Goal: Information Seeking & Learning: Learn about a topic

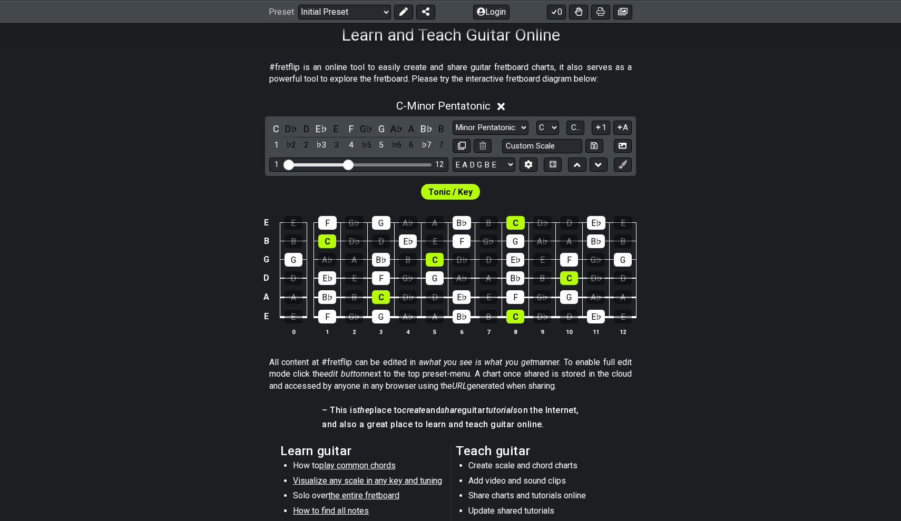
scroll to position [94, 0]
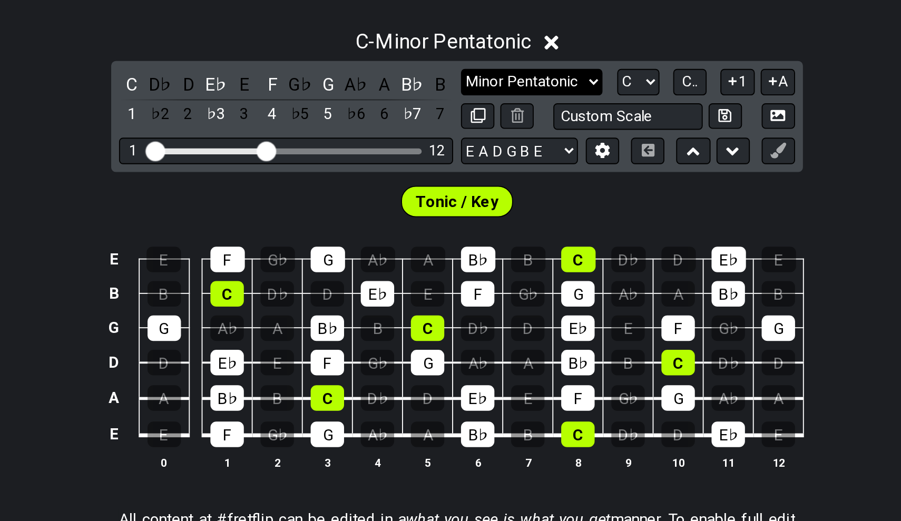
select select "Major / [PERSON_NAME]"
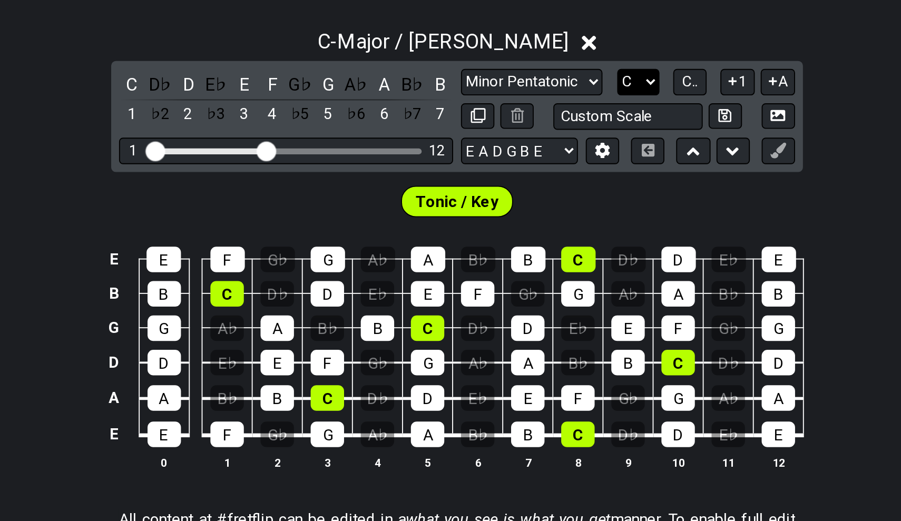
click at [536, 203] on select "A♭ A A♯ B♭ B C C♯ D♭ D D♯ E♭ E F F♯ G♭ G G♯" at bounding box center [547, 210] width 23 height 14
select select "A"
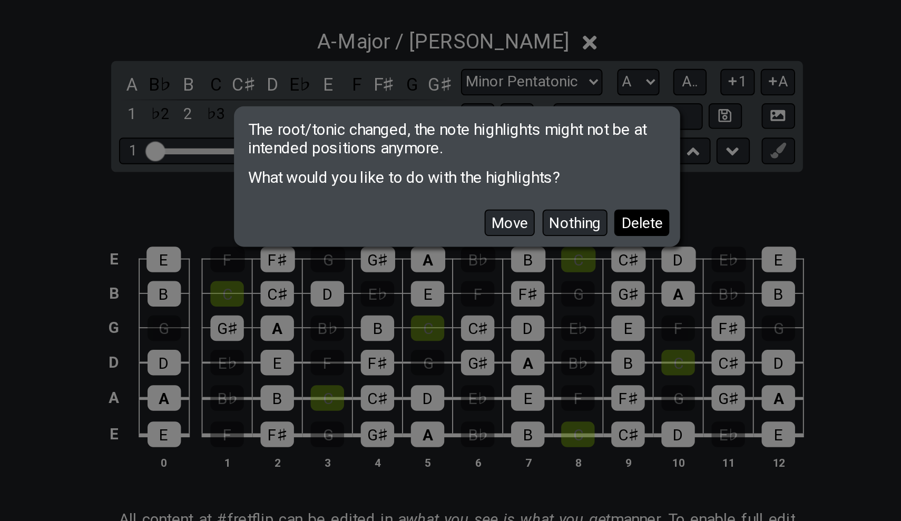
click at [535, 278] on button "Delete" at bounding box center [549, 285] width 29 height 14
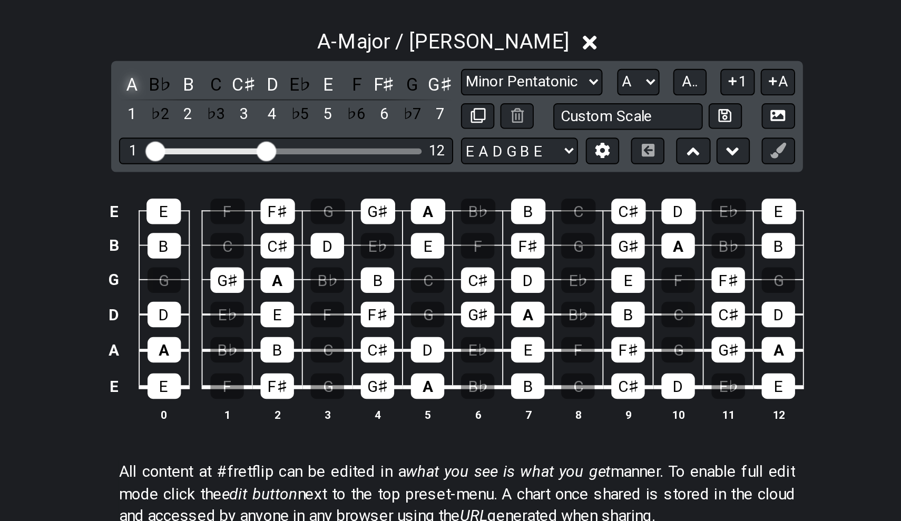
click at [269, 204] on div "A" at bounding box center [276, 211] width 14 height 14
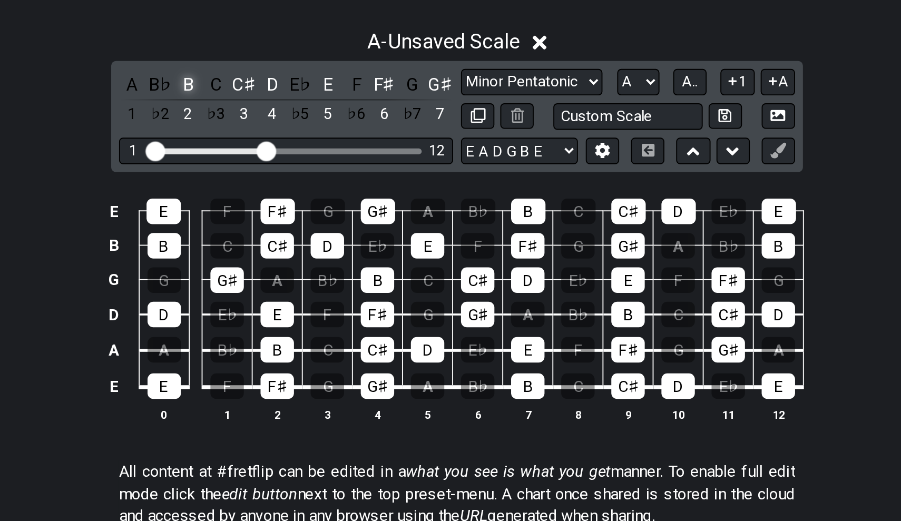
click at [299, 204] on div "B" at bounding box center [306, 211] width 14 height 14
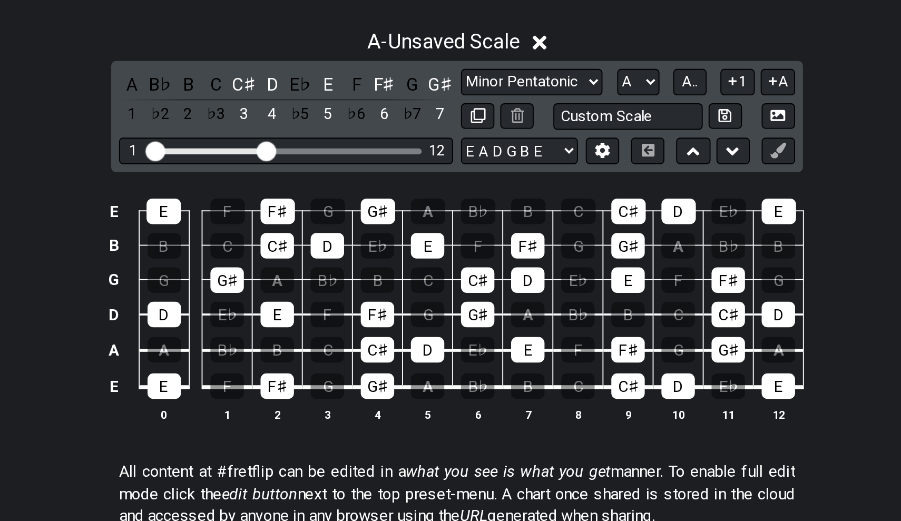
click at [269, 204] on div "A B♭ B C C♯ D E♭ E F F♯ G G♯ 1 ♭2 2 ♭3 3 4 ♭5 5 ♭6 6 ♭7 7" at bounding box center [358, 219] width 179 height 31
click at [329, 204] on div "C♯" at bounding box center [336, 211] width 14 height 14
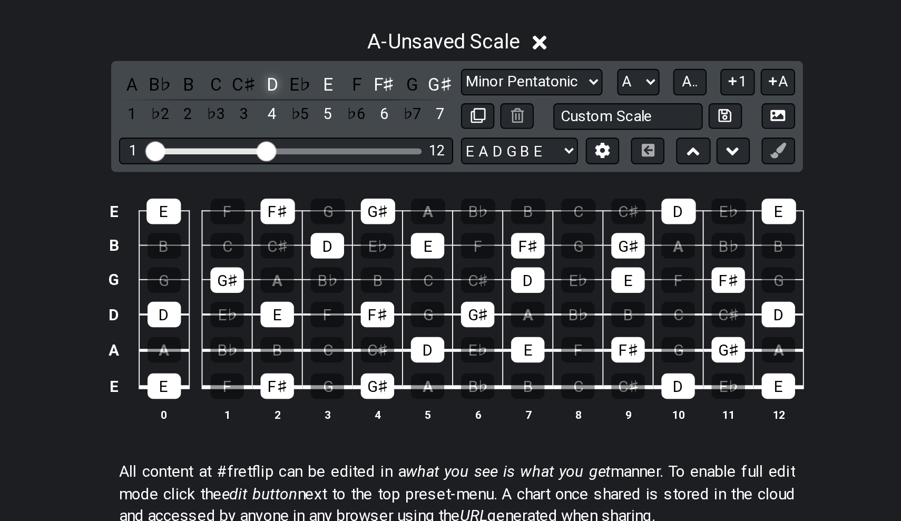
click at [344, 204] on div "D" at bounding box center [351, 211] width 14 height 14
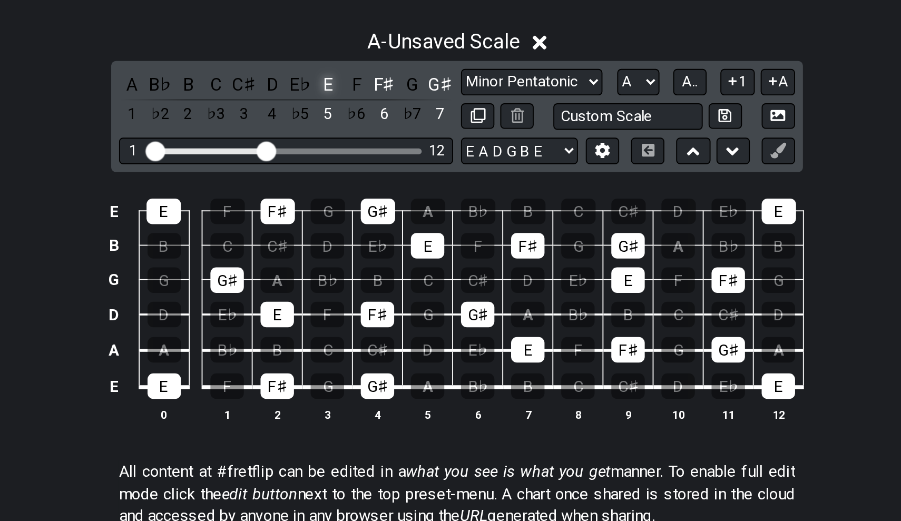
click at [374, 204] on div "E" at bounding box center [381, 211] width 14 height 14
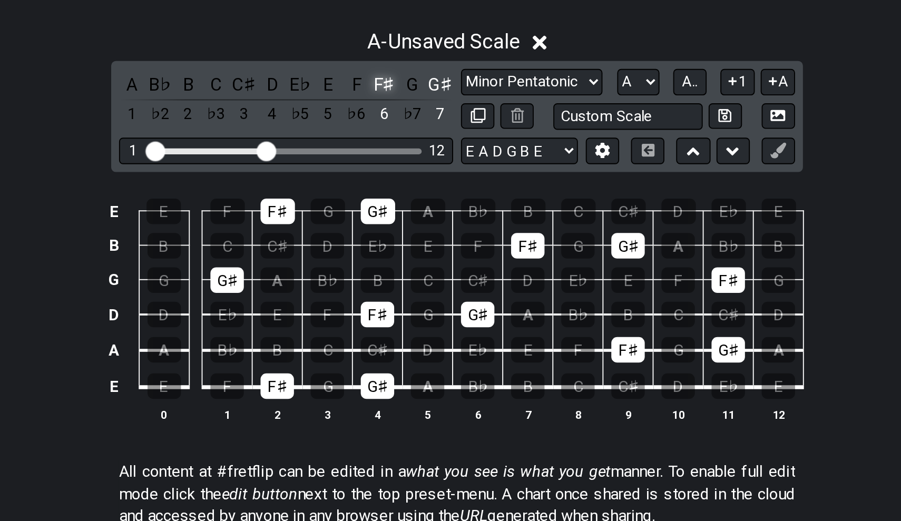
click at [404, 204] on div "F♯" at bounding box center [411, 211] width 14 height 14
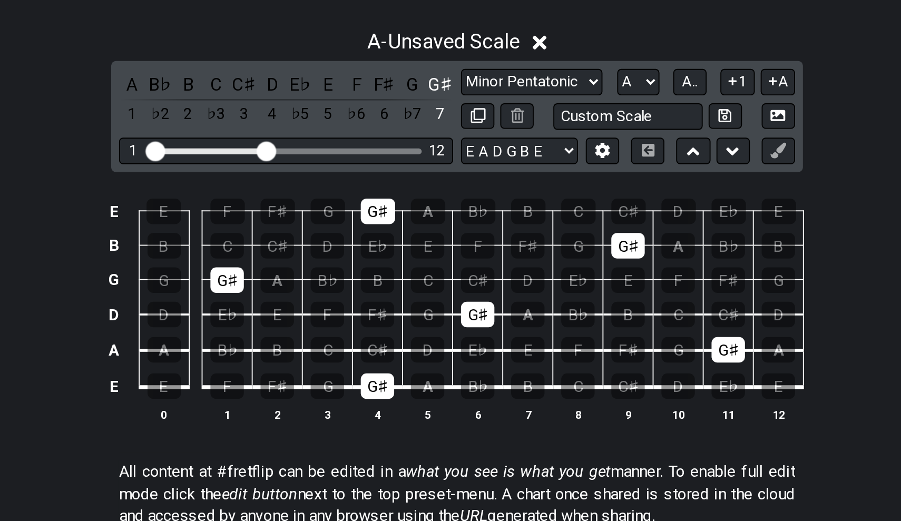
click at [269, 204] on div "A B♭ B C C♯ D E♭ E F F♯ G G♯ 1 ♭2 2 ♭3 3 4 ♭5 5 ♭6 6 ♭7 7" at bounding box center [358, 219] width 179 height 31
click at [434, 204] on div "G♯" at bounding box center [441, 211] width 14 height 14
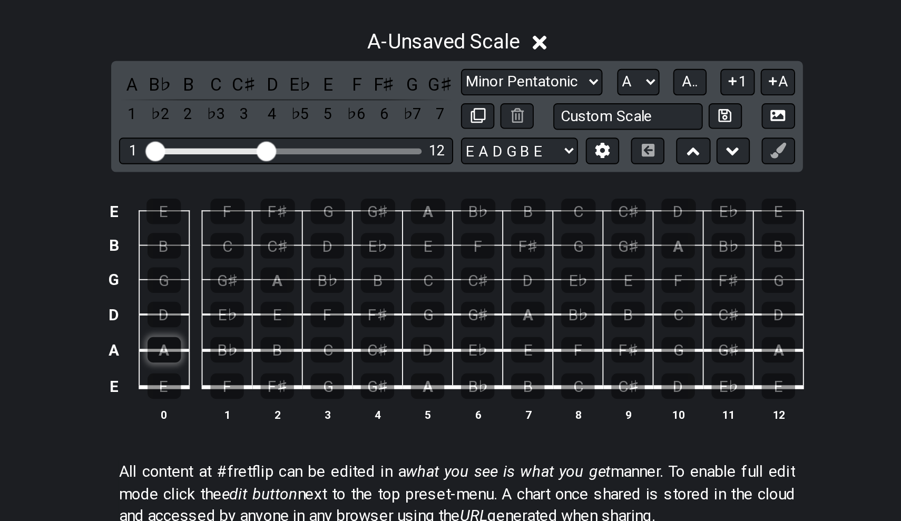
click at [284, 347] on div "A" at bounding box center [293, 354] width 18 height 14
click at [345, 347] on div "B" at bounding box center [354, 354] width 18 height 14
click at [399, 347] on div "C♯" at bounding box center [408, 354] width 18 height 14
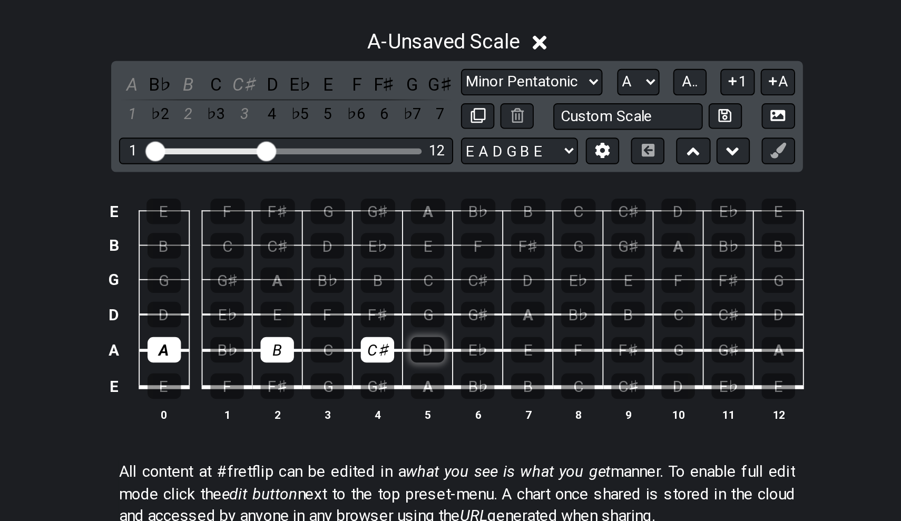
click at [426, 347] on div "D" at bounding box center [435, 354] width 18 height 14
click at [479, 347] on div "E" at bounding box center [488, 354] width 18 height 14
click at [533, 347] on div "F♯" at bounding box center [542, 354] width 18 height 14
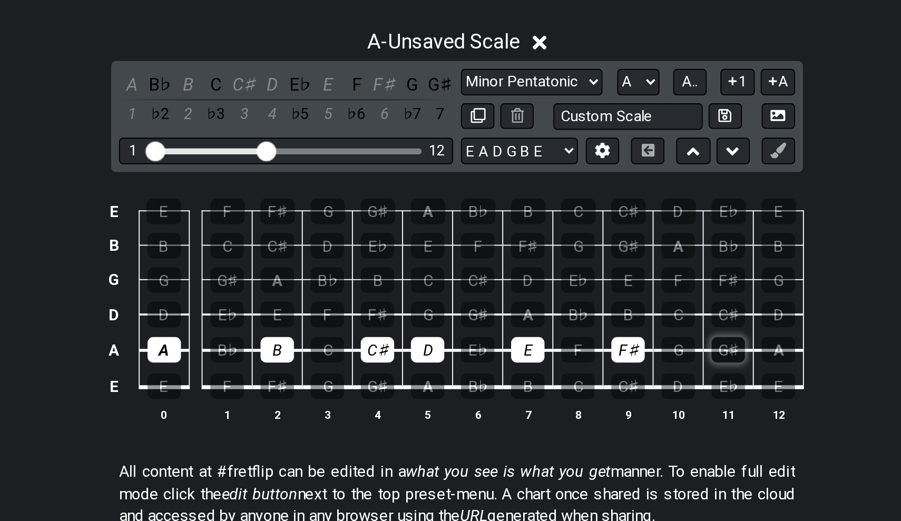
click at [587, 347] on div "G♯" at bounding box center [596, 354] width 18 height 14
click at [614, 347] on div "A" at bounding box center [623, 354] width 18 height 14
click at [284, 347] on div "A" at bounding box center [293, 354] width 18 height 14
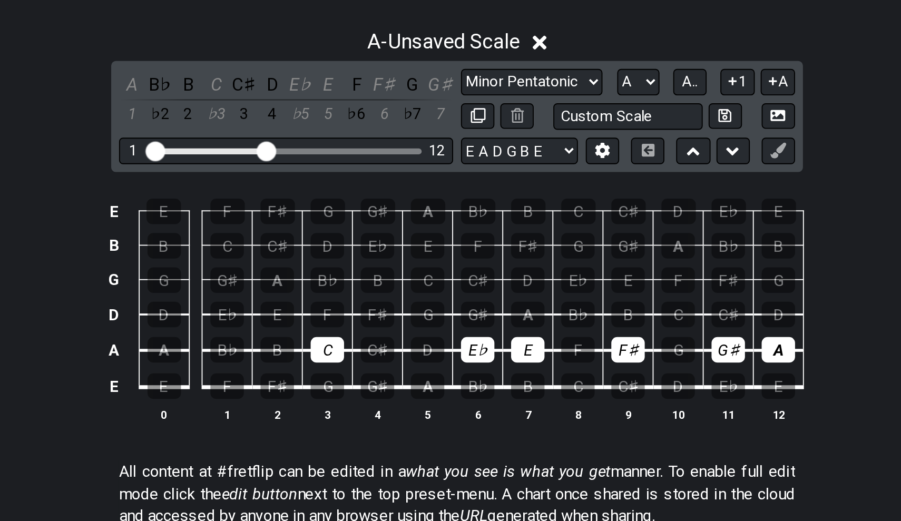
drag, startPoint x: 151, startPoint y: 186, endPoint x: 279, endPoint y: 179, distance: 128.2
click at [279, 334] on tr "A A B♭ B C C♯ D E♭ E F F♯ G G♯ A" at bounding box center [448, 343] width 376 height 19
click at [452, 347] on div "E♭" at bounding box center [461, 354] width 18 height 14
click at [479, 347] on div "E" at bounding box center [488, 354] width 18 height 14
click at [372, 347] on div "C" at bounding box center [381, 354] width 18 height 14
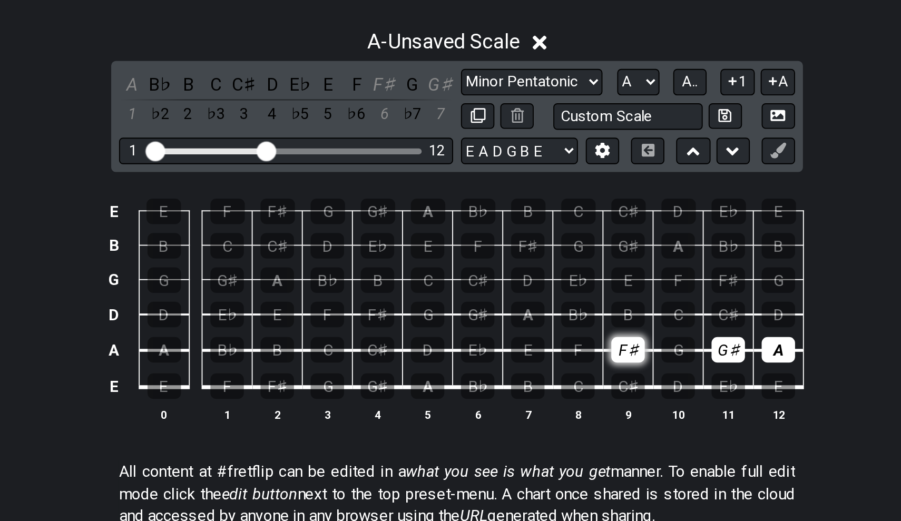
click at [533, 347] on div "F♯" at bounding box center [542, 354] width 18 height 14
click at [560, 347] on div "G" at bounding box center [569, 354] width 18 height 14
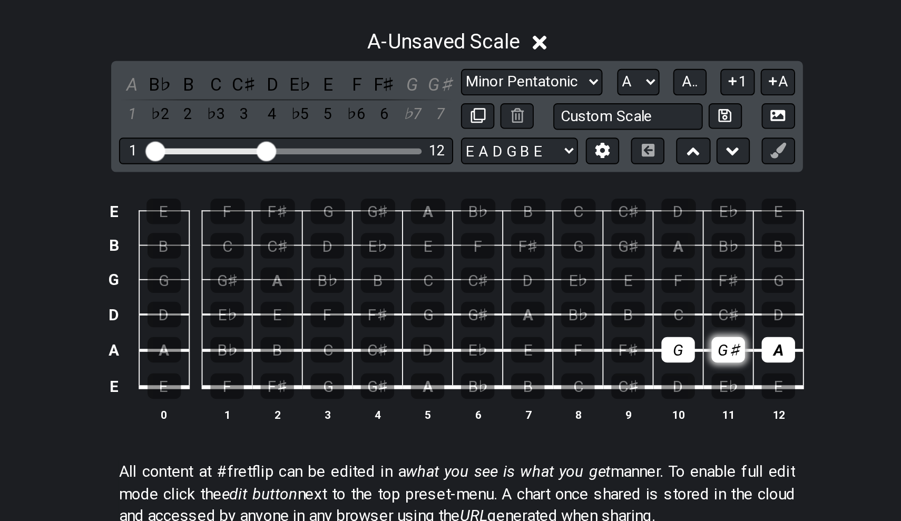
click at [587, 347] on div "G♯" at bounding box center [596, 354] width 18 height 14
click at [614, 347] on div "A" at bounding box center [623, 354] width 18 height 14
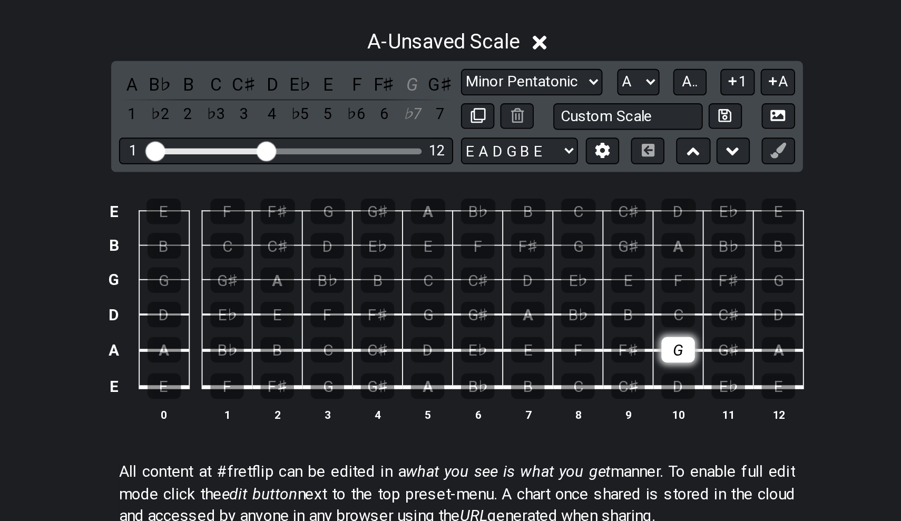
click at [560, 347] on div "G" at bounding box center [569, 354] width 18 height 14
click at [426, 366] on div "A" at bounding box center [435, 373] width 18 height 14
click at [479, 366] on div "B" at bounding box center [488, 373] width 18 height 14
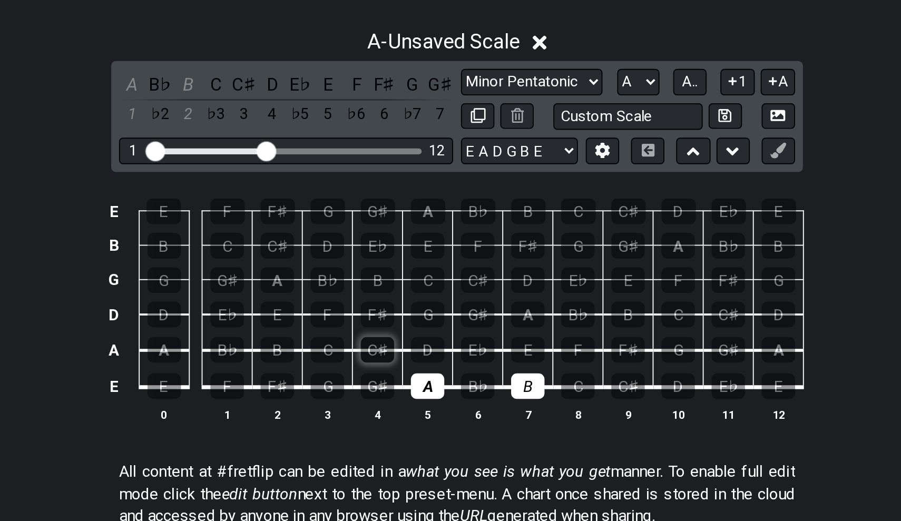
click at [399, 347] on div "C♯" at bounding box center [408, 354] width 18 height 14
click at [426, 347] on div "D" at bounding box center [435, 354] width 18 height 14
click at [479, 347] on div "E" at bounding box center [488, 354] width 18 height 14
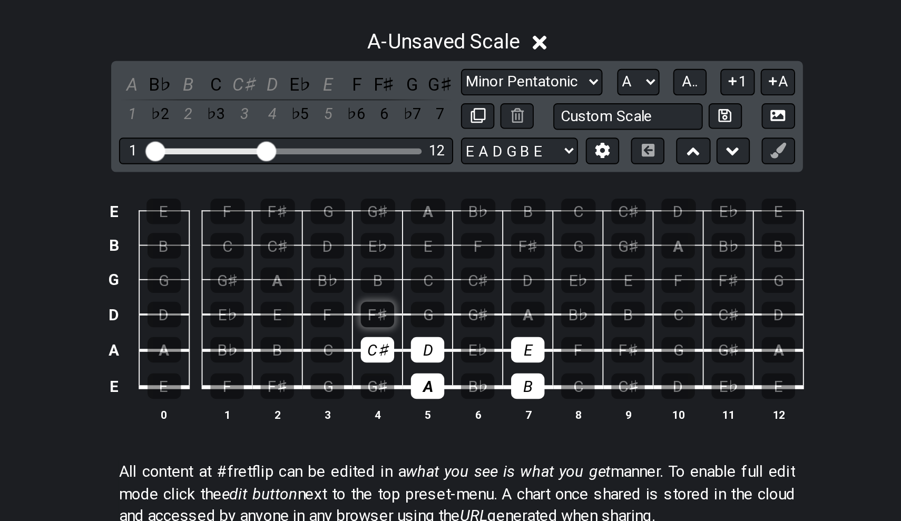
click at [399, 328] on div "F♯" at bounding box center [408, 335] width 18 height 14
click at [452, 328] on div "G♯" at bounding box center [461, 335] width 18 height 14
click at [475, 316] on td "A" at bounding box center [488, 325] width 27 height 19
click at [479, 328] on div "A" at bounding box center [488, 335] width 18 height 14
click at [475, 334] on td "E" at bounding box center [488, 343] width 27 height 19
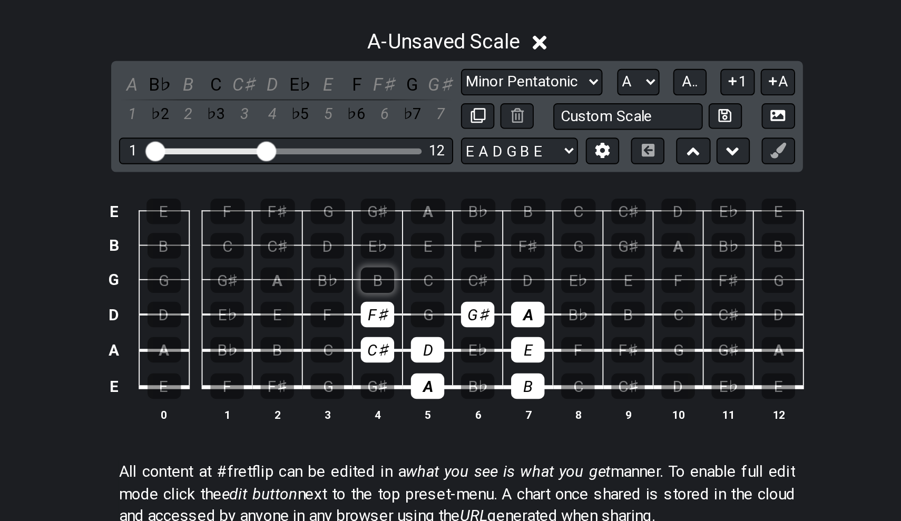
click at [399, 309] on div "B" at bounding box center [408, 316] width 18 height 14
click at [452, 309] on div "C♯" at bounding box center [461, 316] width 18 height 14
click at [479, 309] on div "D" at bounding box center [488, 316] width 18 height 14
click at [426, 291] on div "E" at bounding box center [435, 298] width 18 height 14
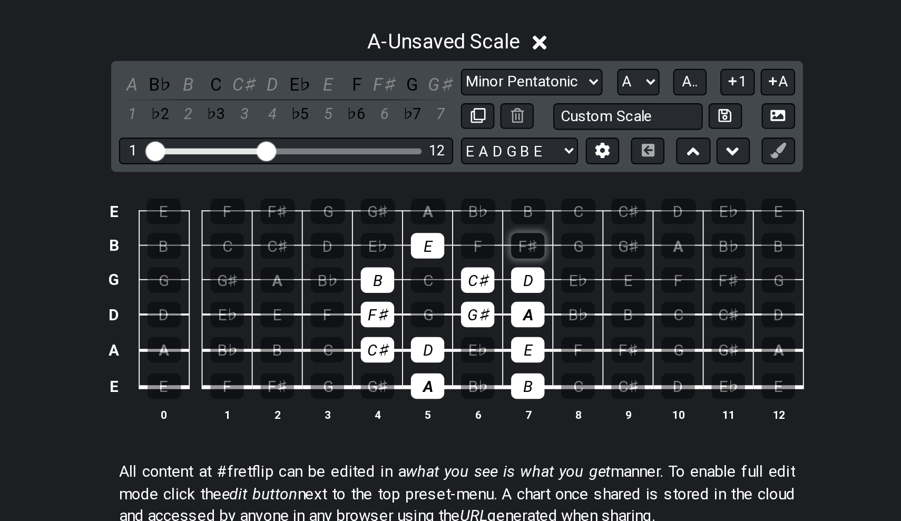
click at [479, 291] on div "F♯" at bounding box center [488, 298] width 18 height 14
click at [394, 279] on td "E♭" at bounding box center [407, 288] width 27 height 18
click at [399, 272] on div "G♯" at bounding box center [408, 279] width 18 height 14
click at [426, 272] on div "A" at bounding box center [435, 279] width 18 height 14
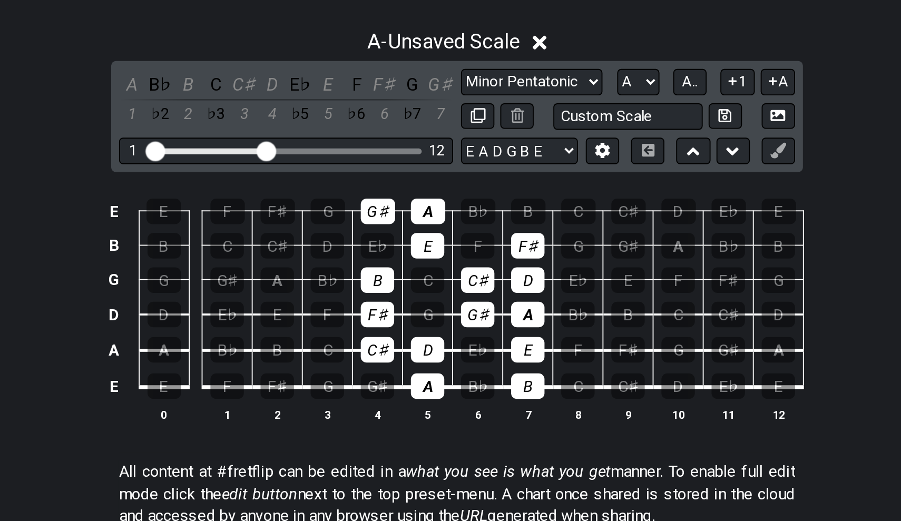
click at [502, 316] on td "B♭" at bounding box center [515, 325] width 27 height 19
click at [506, 328] on div "B♭" at bounding box center [515, 335] width 18 height 14
click at [533, 328] on div "B" at bounding box center [542, 335] width 18 height 14
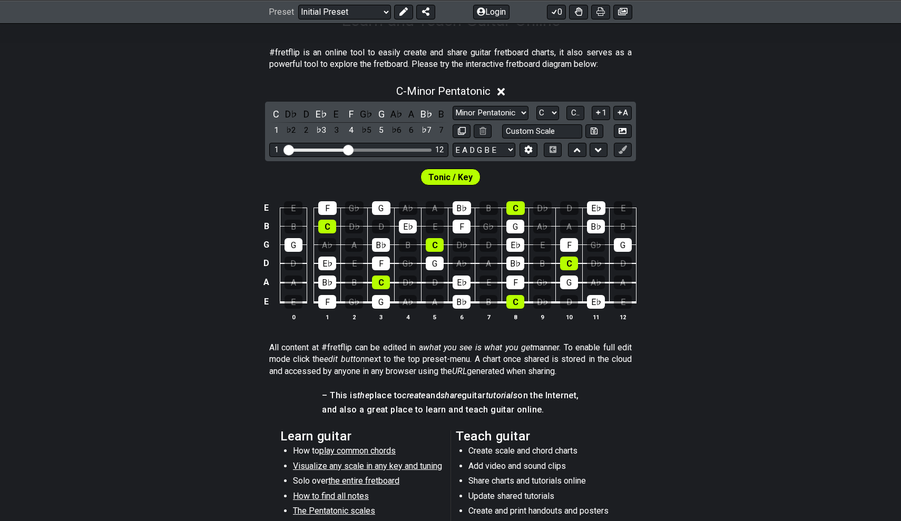
scroll to position [102, 0]
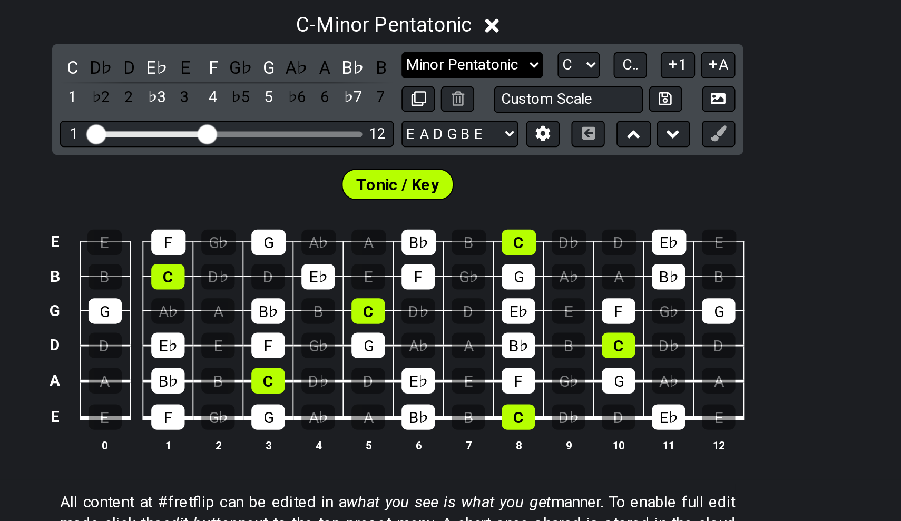
select select "Major / [PERSON_NAME]"
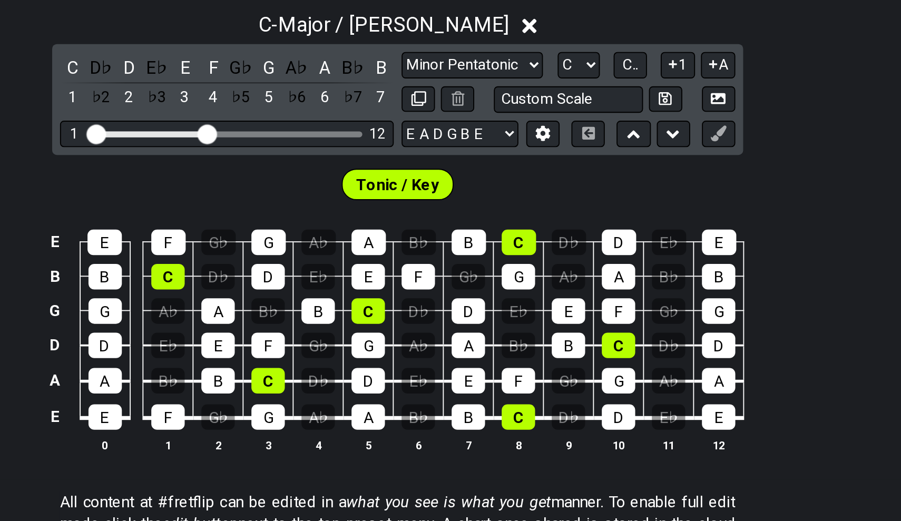
click at [452, 195] on div "Minor Pentatonic Click to edit Minor Pentatonic Major Pentatonic Minor Blues Ma…" at bounding box center [541, 211] width 179 height 33
click at [536, 195] on select "A♭ A A♯ B♭ B C C♯ D♭ D D♯ E♭ E F F♯ G♭ G G♯" at bounding box center [547, 202] width 23 height 14
select select "A"
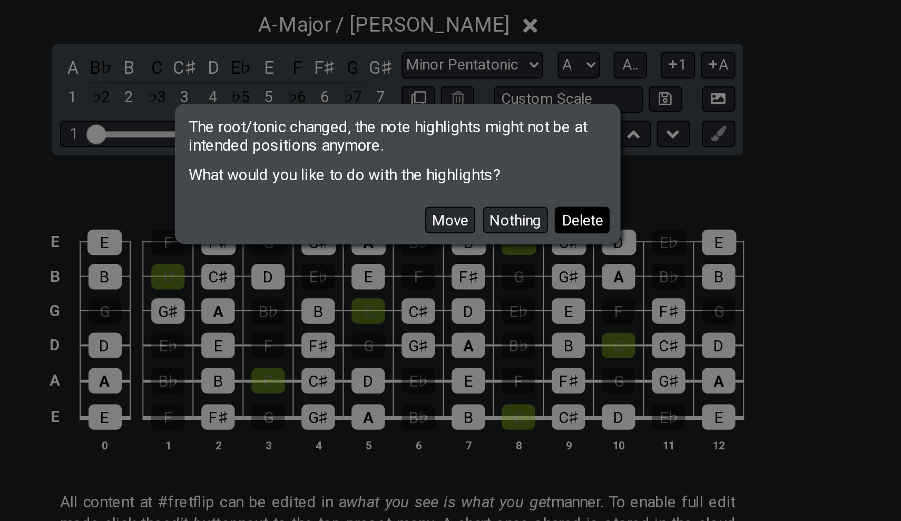
click at [535, 278] on button "Delete" at bounding box center [549, 285] width 29 height 14
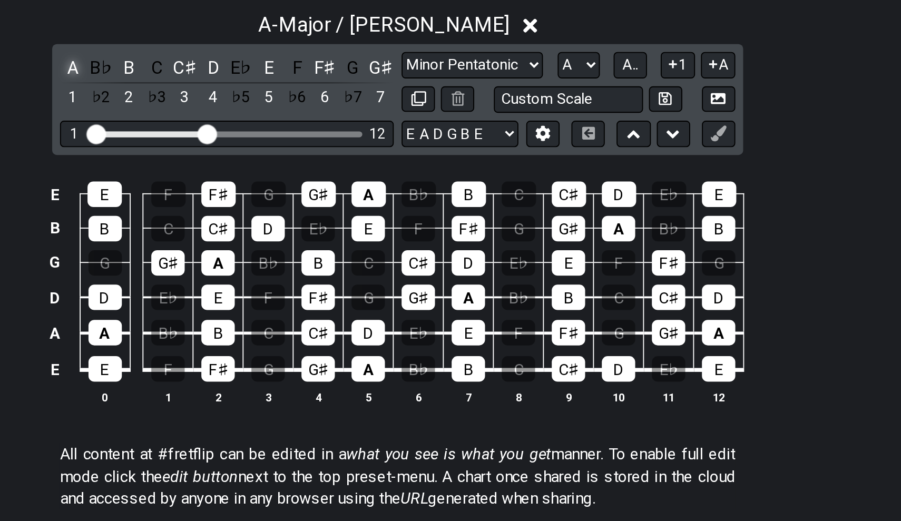
click at [269, 196] on div "A" at bounding box center [276, 203] width 14 height 14
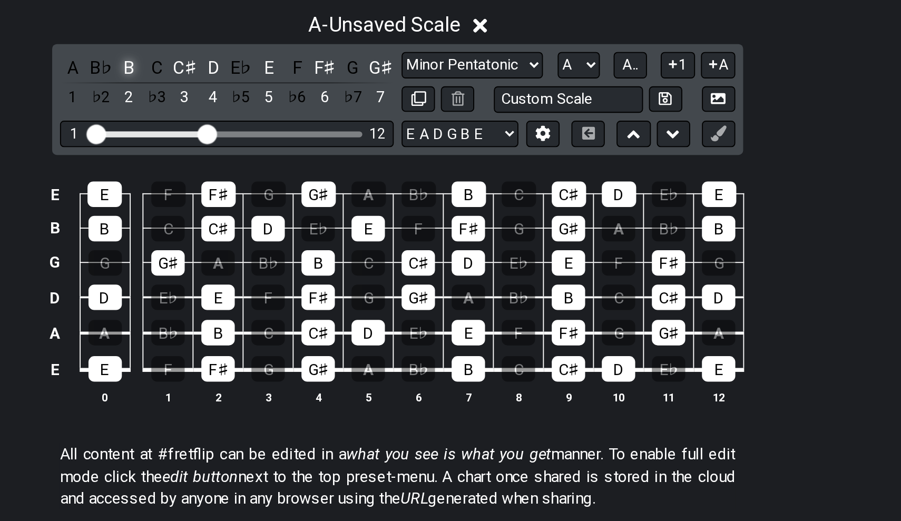
click at [299, 196] on div "B" at bounding box center [306, 203] width 14 height 14
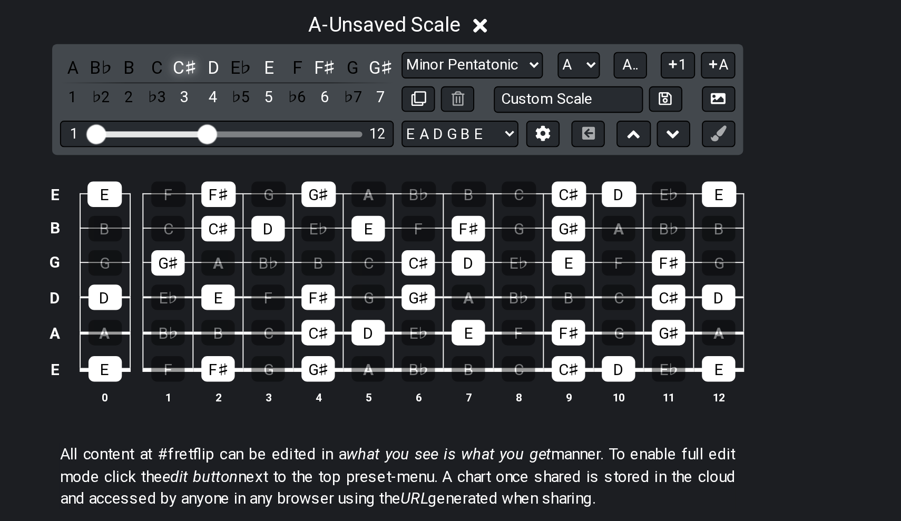
click at [329, 196] on div "C♯" at bounding box center [336, 203] width 14 height 14
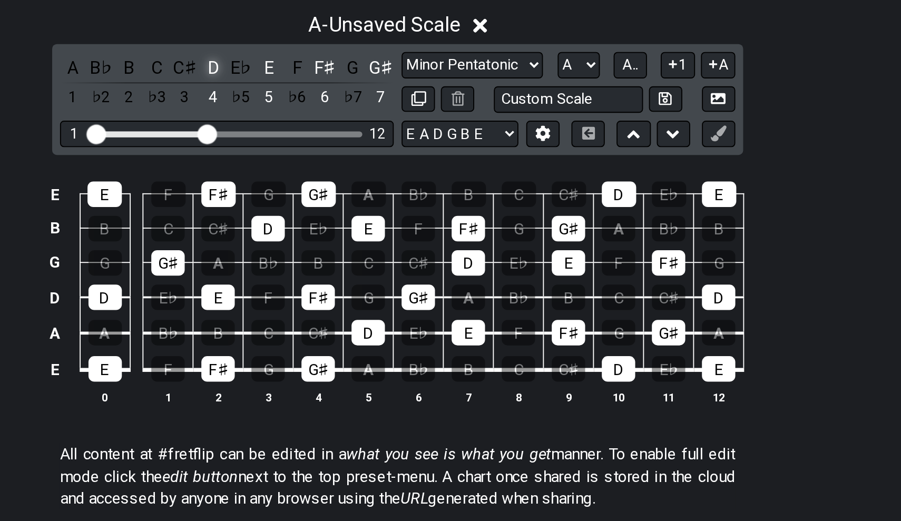
click at [344, 196] on div "D" at bounding box center [351, 203] width 14 height 14
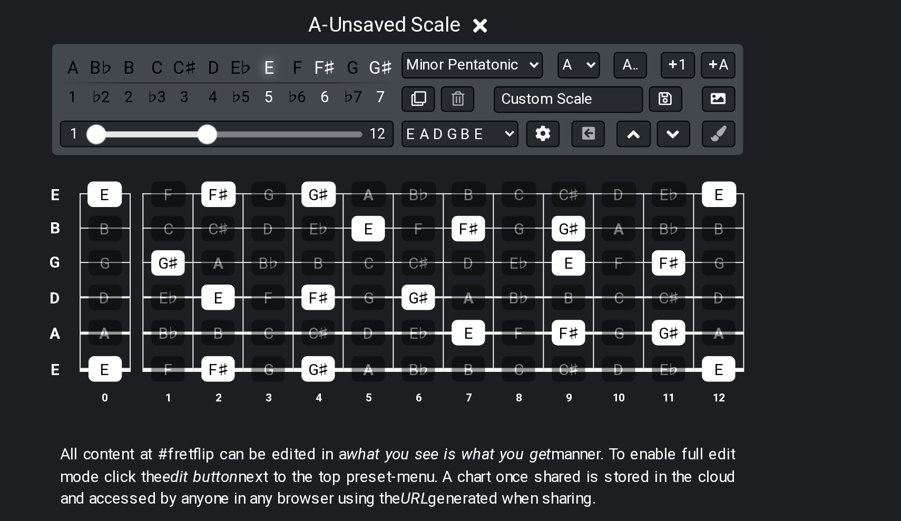
click at [374, 196] on div "E" at bounding box center [381, 203] width 14 height 14
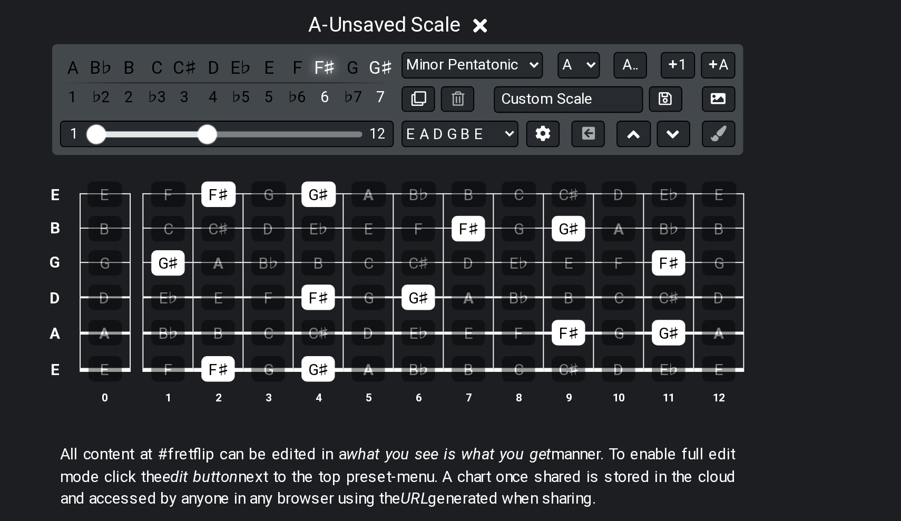
click at [404, 196] on div "F♯" at bounding box center [411, 203] width 14 height 14
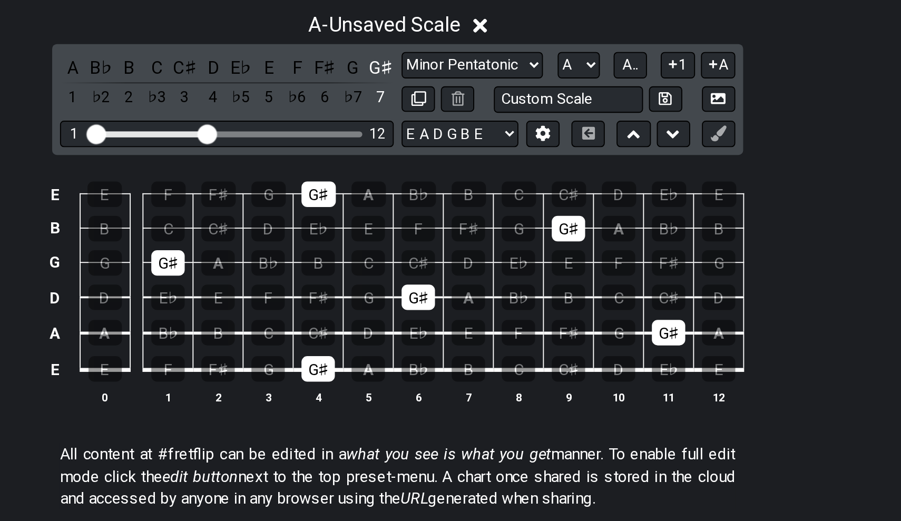
click at [269, 196] on div "A B♭ B C C♯ D E♭ E F F♯ G G♯ 1 ♭2 2 ♭3 3 4 ♭5 5 ♭6 6 ♭7 7" at bounding box center [358, 211] width 179 height 31
click at [434, 196] on div "G♯" at bounding box center [441, 203] width 14 height 14
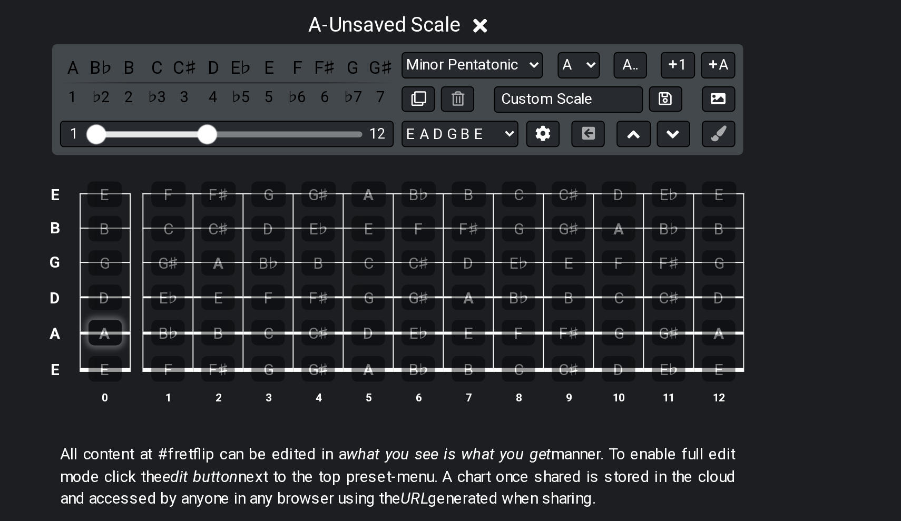
click at [284, 339] on div "A" at bounding box center [293, 346] width 18 height 14
click at [345, 339] on div "B" at bounding box center [354, 346] width 18 height 14
click at [399, 339] on div "C♯" at bounding box center [408, 346] width 18 height 14
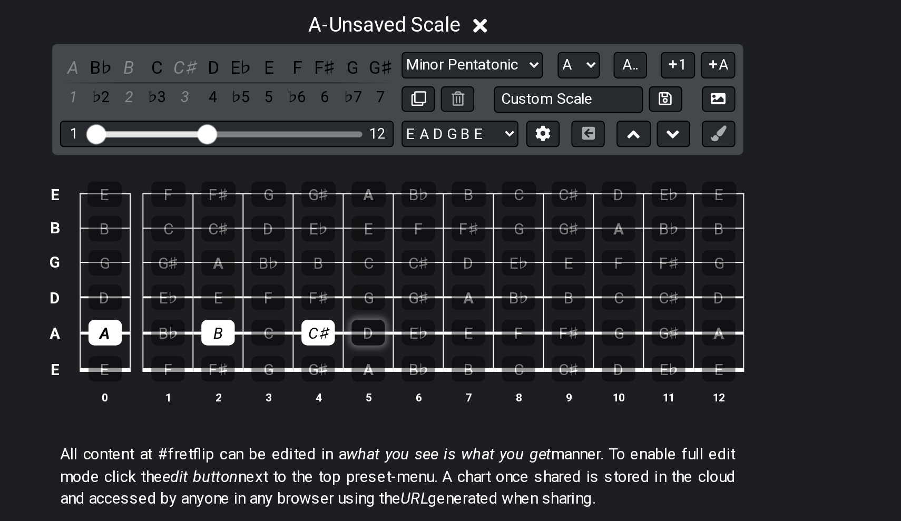
click at [426, 339] on div "D" at bounding box center [435, 346] width 18 height 14
click at [479, 339] on div "E" at bounding box center [488, 346] width 18 height 14
click at [556, 327] on td "G" at bounding box center [569, 336] width 27 height 19
click at [533, 339] on div "F♯" at bounding box center [542, 346] width 18 height 14
click at [582, 327] on td "G♯" at bounding box center [595, 336] width 27 height 19
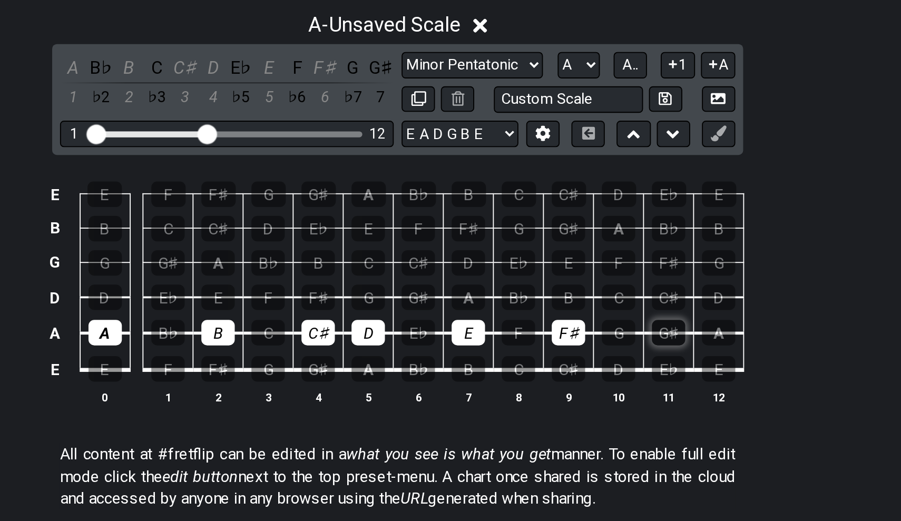
click at [587, 339] on div "G♯" at bounding box center [596, 346] width 18 height 14
click at [614, 339] on div "A" at bounding box center [623, 346] width 18 height 14
click at [341, 327] on td "B" at bounding box center [354, 336] width 27 height 19
click at [345, 339] on div "B" at bounding box center [354, 346] width 18 height 14
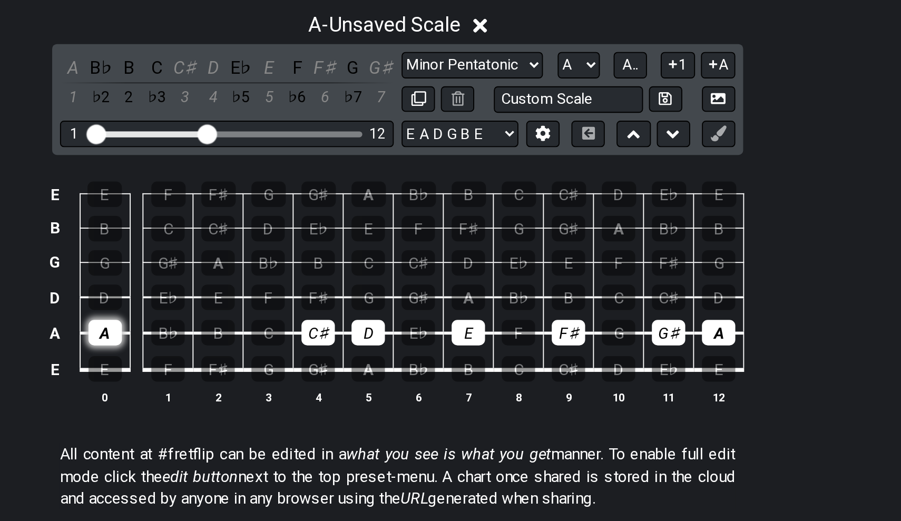
click at [284, 339] on div "A" at bounding box center [293, 346] width 18 height 14
click at [394, 327] on td "C♯" at bounding box center [407, 336] width 27 height 19
click at [399, 339] on div "C♯" at bounding box center [408, 346] width 18 height 14
click at [426, 339] on div "D" at bounding box center [435, 346] width 18 height 14
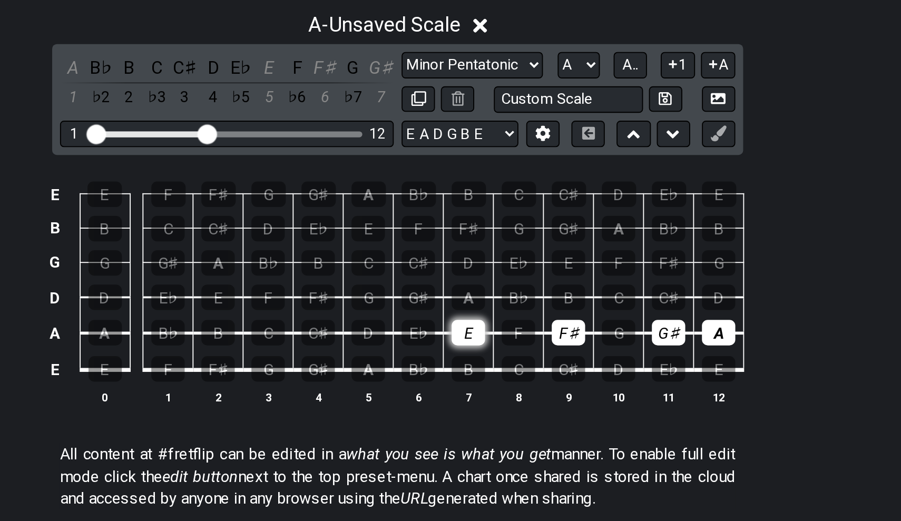
click at [479, 339] on div "E" at bounding box center [488, 346] width 18 height 14
click at [533, 339] on div "F♯" at bounding box center [542, 346] width 18 height 14
click at [587, 339] on div "G♯" at bounding box center [596, 346] width 18 height 14
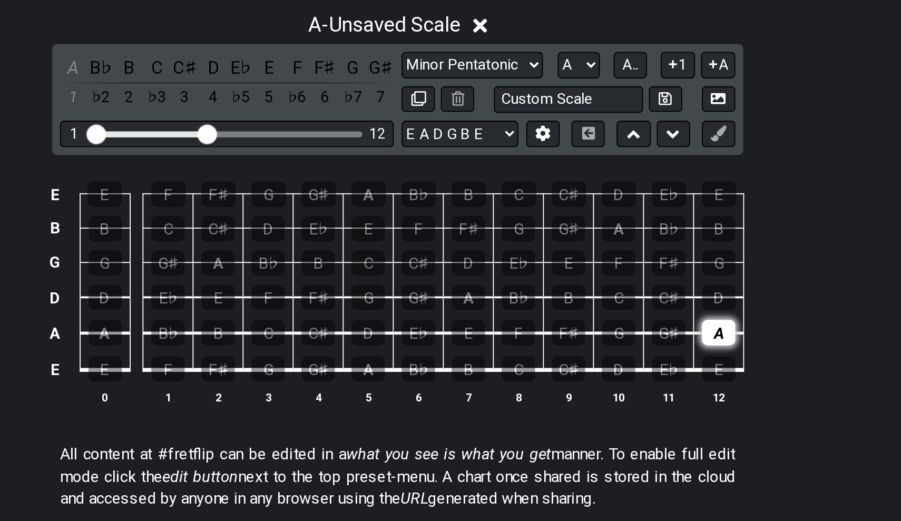
click at [614, 339] on div "A" at bounding box center [623, 346] width 18 height 14
click at [426, 358] on div "A" at bounding box center [435, 365] width 18 height 14
click at [475, 374] on th "7" at bounding box center [488, 379] width 27 height 11
click at [479, 358] on div "B" at bounding box center [488, 365] width 18 height 14
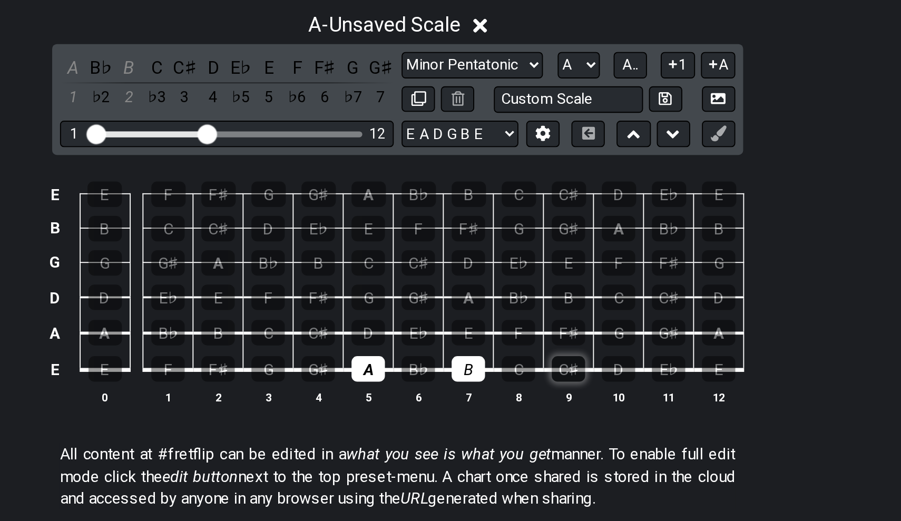
click at [533, 358] on div "C♯" at bounding box center [542, 365] width 18 height 14
click at [399, 339] on div "C♯" at bounding box center [408, 346] width 18 height 14
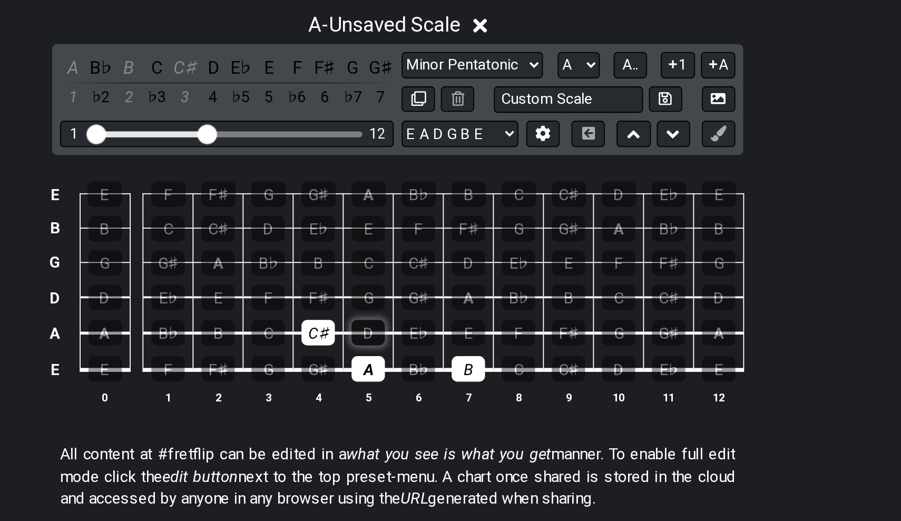
click at [426, 339] on div "D" at bounding box center [435, 346] width 18 height 14
click at [479, 339] on div "E" at bounding box center [488, 346] width 18 height 14
click at [399, 320] on div "F♯" at bounding box center [408, 327] width 18 height 14
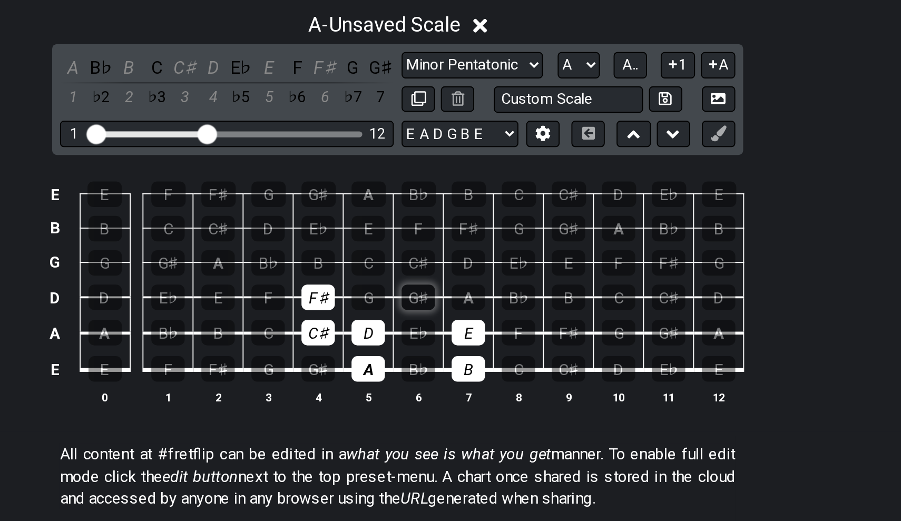
click at [452, 320] on div "G♯" at bounding box center [461, 327] width 18 height 14
click at [448, 308] on td "G♯" at bounding box center [461, 317] width 27 height 19
click at [479, 320] on div "A" at bounding box center [488, 327] width 18 height 14
click at [399, 301] on div "B" at bounding box center [408, 308] width 18 height 14
click at [452, 301] on div "C♯" at bounding box center [461, 308] width 18 height 14
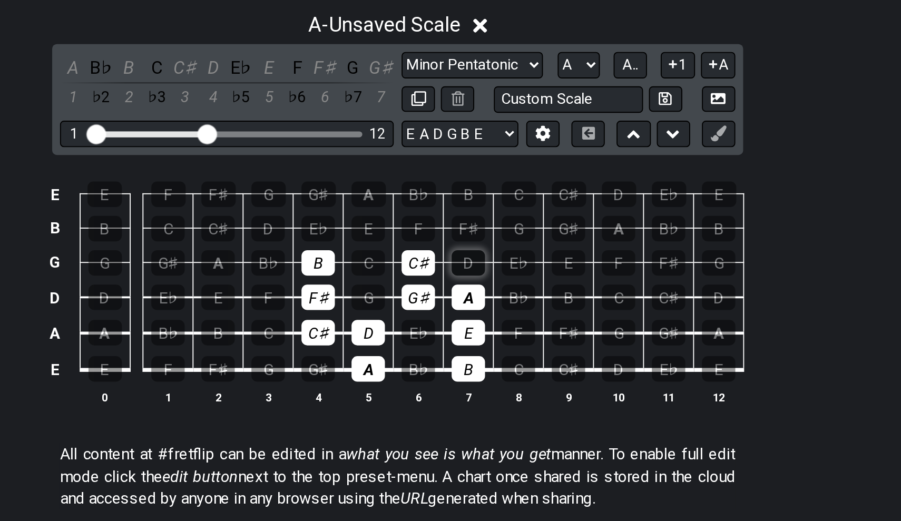
click at [479, 301] on div "D" at bounding box center [488, 308] width 18 height 14
click at [426, 283] on div "E" at bounding box center [435, 290] width 18 height 14
click at [479, 283] on div "F♯" at bounding box center [488, 290] width 18 height 14
click at [399, 264] on div "G♯" at bounding box center [408, 271] width 18 height 14
click at [448, 253] on td "B♭" at bounding box center [461, 262] width 27 height 18
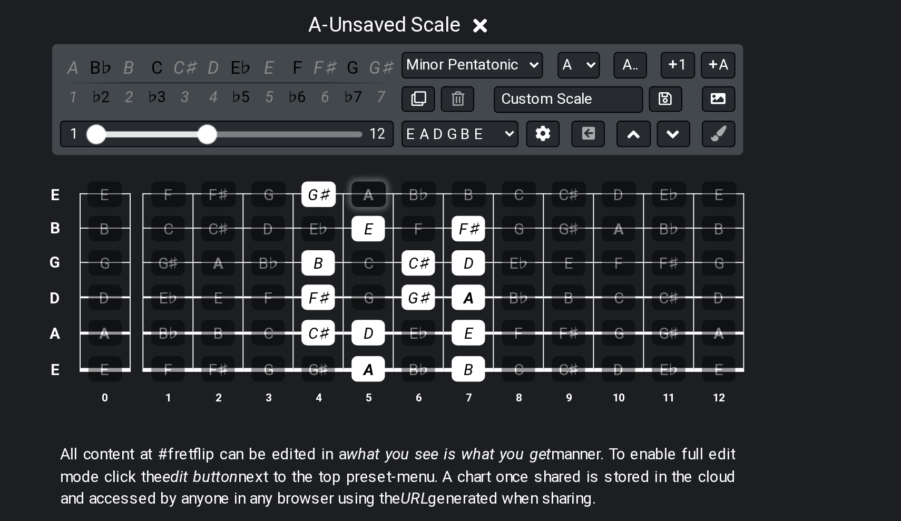
click at [426, 264] on div "A" at bounding box center [435, 271] width 18 height 14
click at [399, 339] on div "C♯" at bounding box center [408, 346] width 18 height 14
click at [399, 358] on div "G♯" at bounding box center [408, 365] width 18 height 14
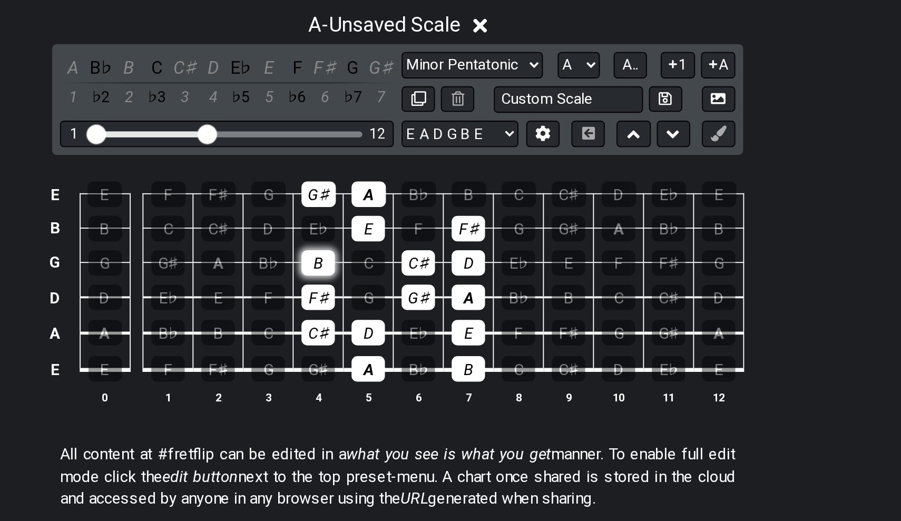
click at [399, 301] on div "B" at bounding box center [408, 308] width 18 height 14
click at [452, 301] on div "C♯" at bounding box center [461, 308] width 18 height 14
click at [479, 301] on div "D" at bounding box center [488, 308] width 18 height 14
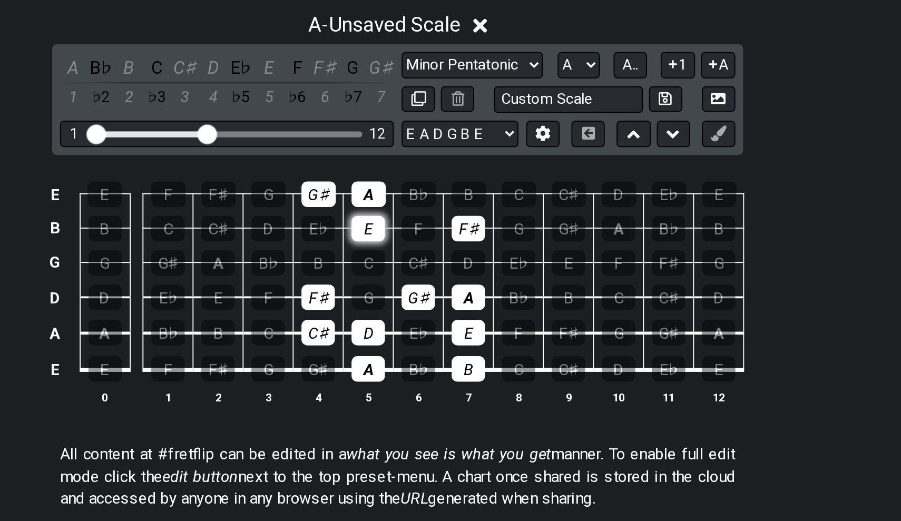
click at [426, 283] on div "E" at bounding box center [435, 290] width 18 height 14
click at [479, 283] on div "F♯" at bounding box center [488, 290] width 18 height 14
click at [394, 253] on td "G♯" at bounding box center [407, 262] width 27 height 18
click at [399, 264] on div "G♯" at bounding box center [408, 271] width 18 height 14
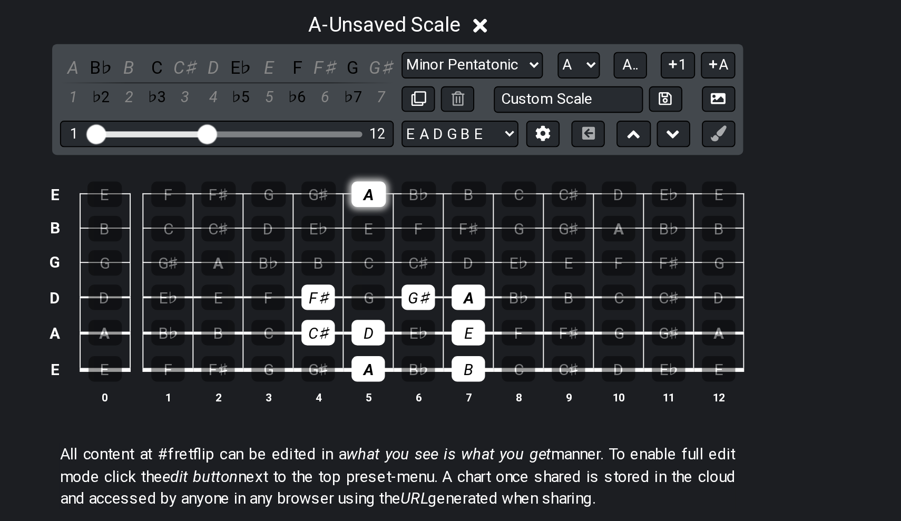
click at [426, 264] on div "A" at bounding box center [435, 271] width 18 height 14
click at [402, 167] on div "A - Unsaved Scale" at bounding box center [443, 176] width 82 height 18
